Goal: Task Accomplishment & Management: Manage account settings

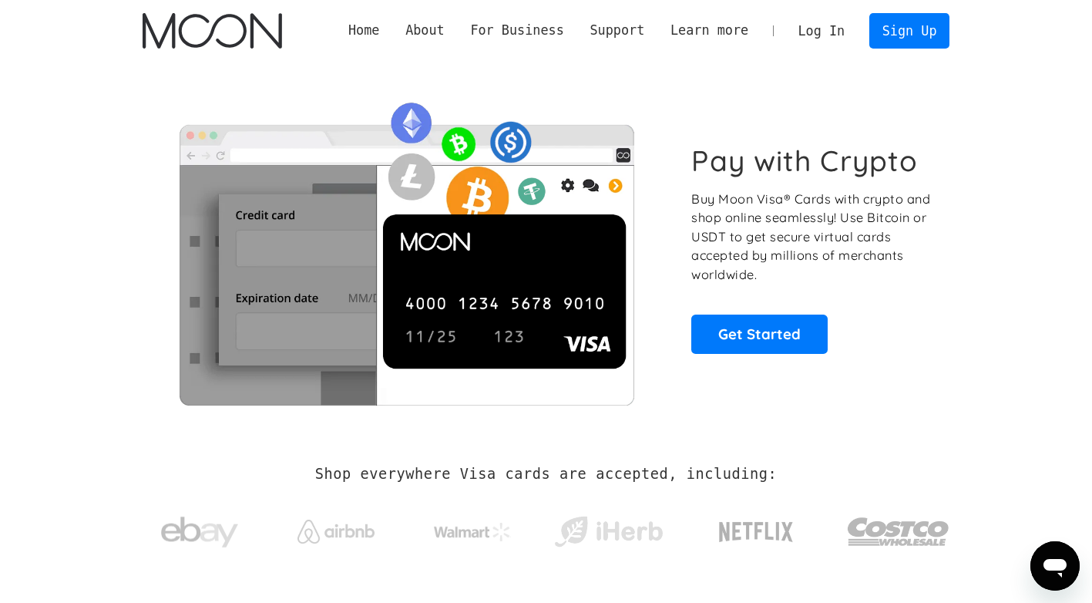
click at [838, 38] on link "Log In" at bounding box center [822, 31] width 72 height 34
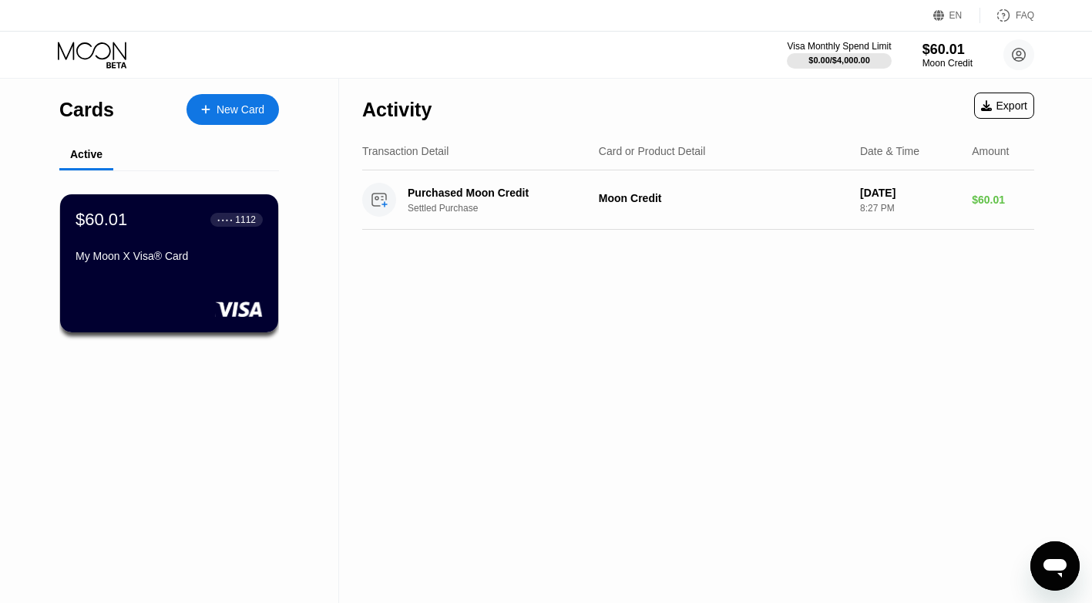
click at [660, 88] on div "Activity Export" at bounding box center [698, 106] width 672 height 54
